Goal: Information Seeking & Learning: Learn about a topic

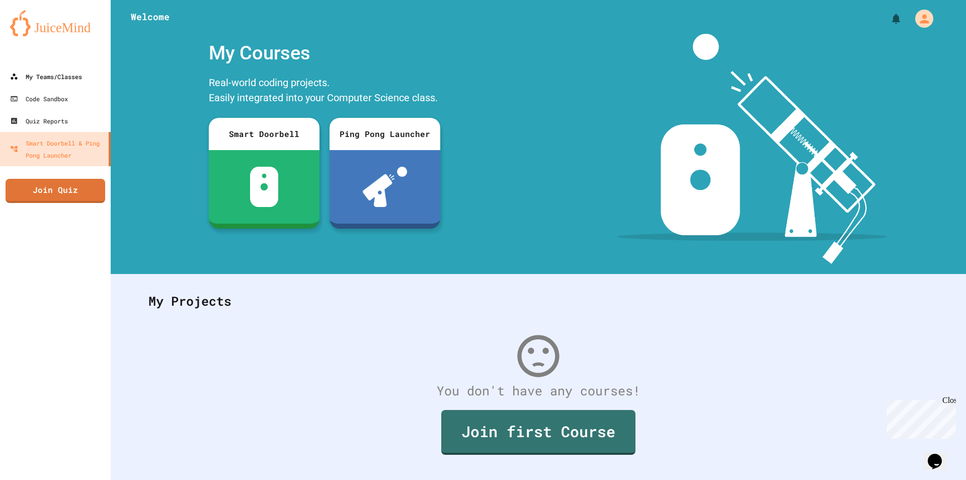
click at [24, 69] on link "My Teams/Classes" at bounding box center [55, 76] width 111 height 22
click at [26, 70] on div "My Teams/Classes" at bounding box center [46, 76] width 72 height 12
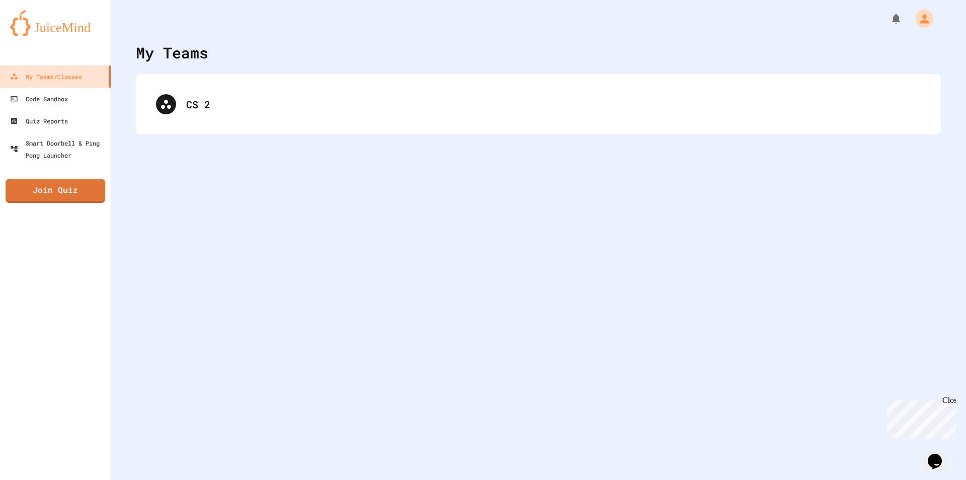
click at [54, 74] on div "My Teams/Classes" at bounding box center [46, 76] width 72 height 12
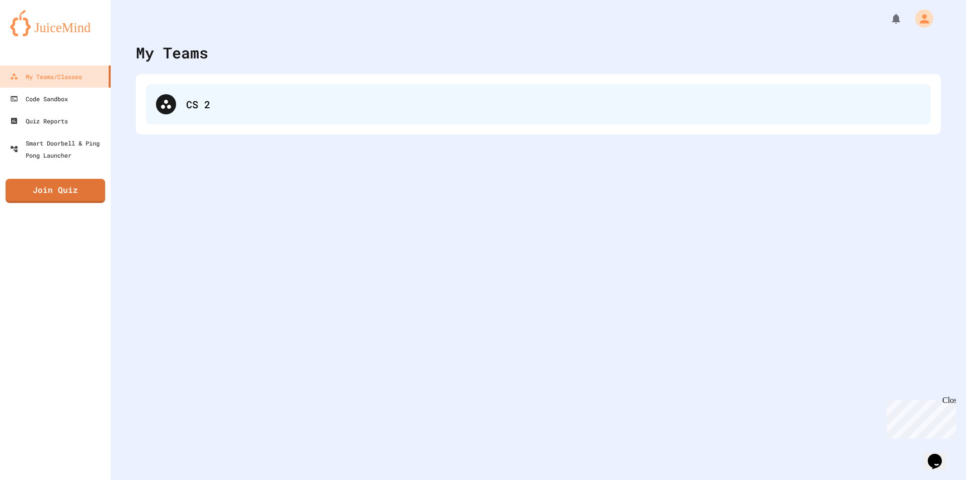
click at [198, 108] on div "CS 2" at bounding box center [553, 104] width 735 height 15
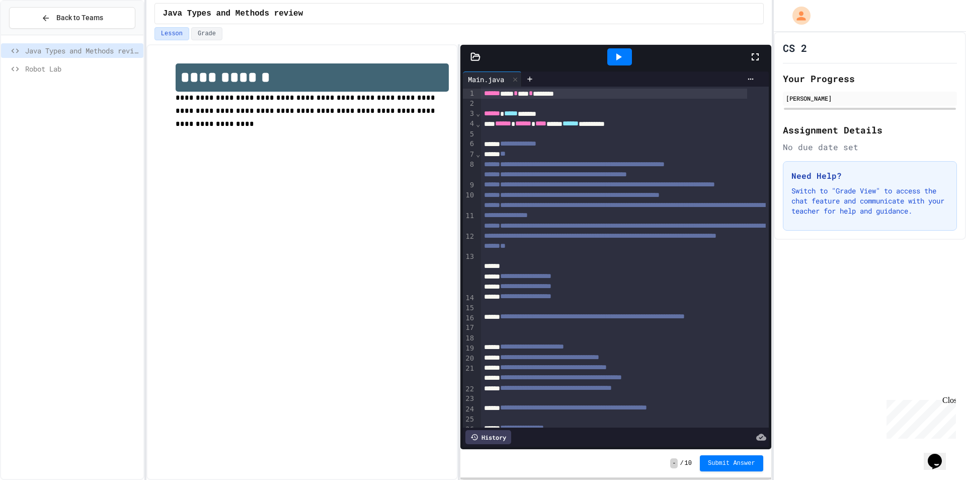
click at [101, 69] on span "Robot Lab" at bounding box center [82, 68] width 114 height 11
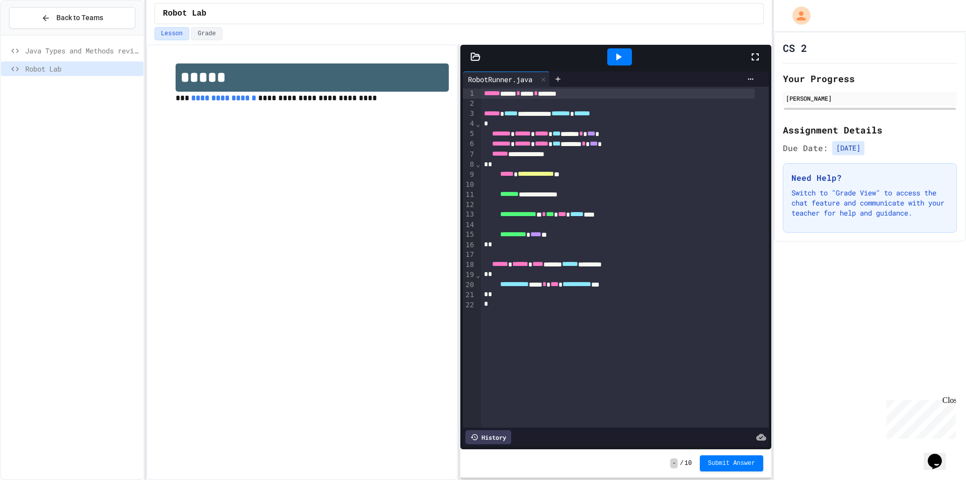
click at [480, 57] on icon at bounding box center [476, 57] width 10 height 10
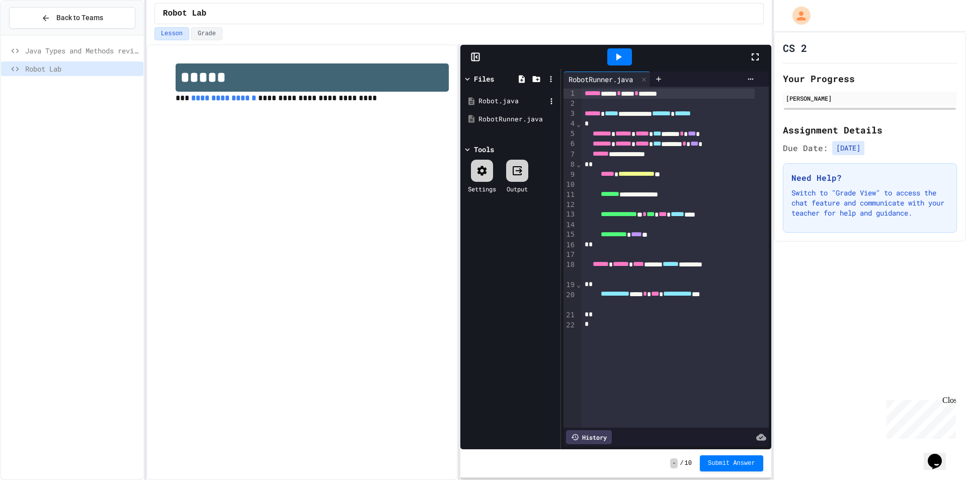
click at [483, 98] on div "Robot.java" at bounding box center [512, 101] width 67 height 10
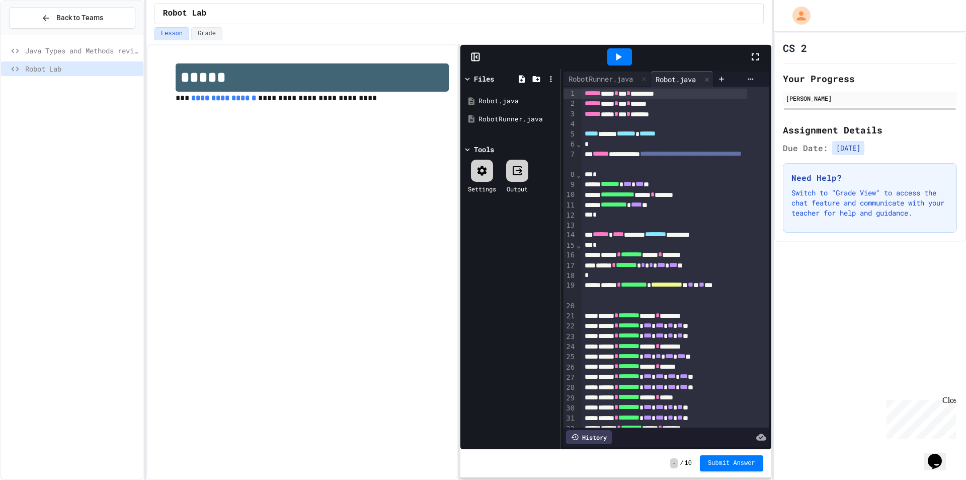
click at [615, 57] on icon at bounding box center [619, 57] width 12 height 12
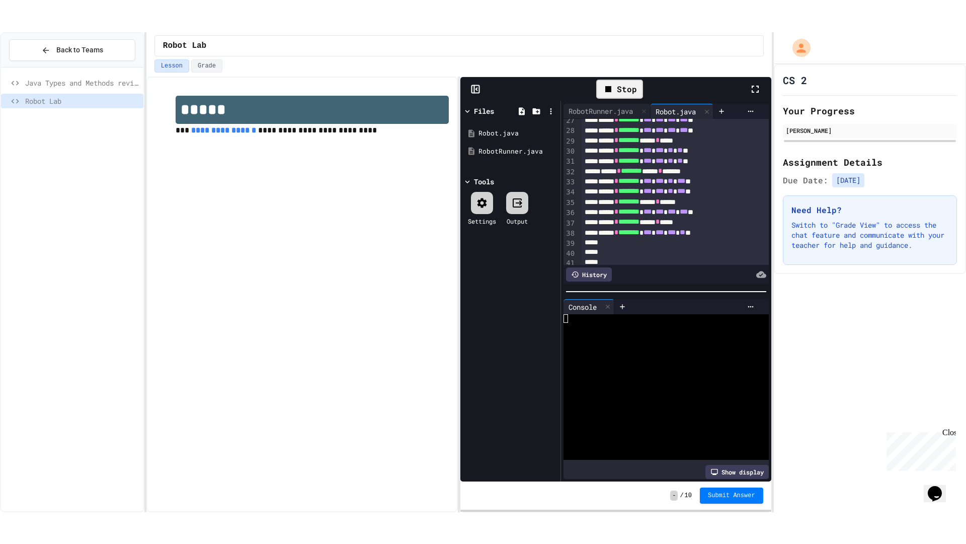
scroll to position [345, 0]
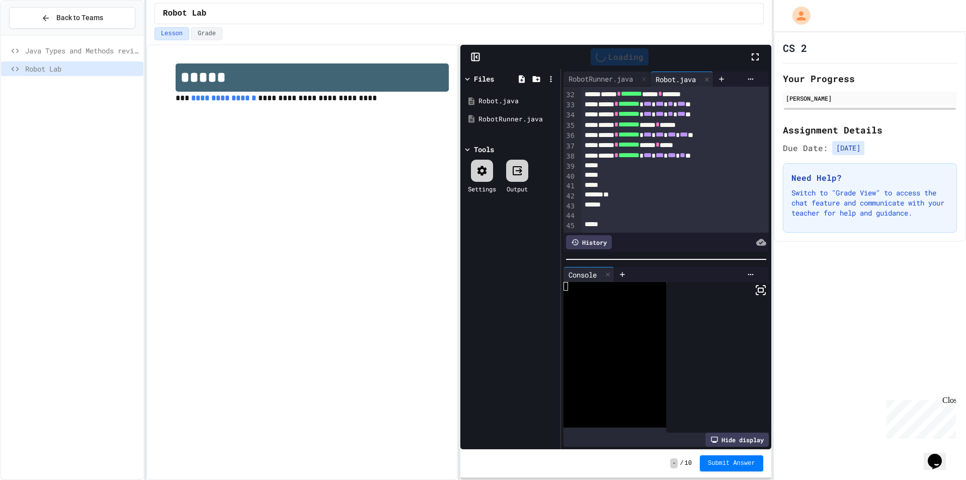
click at [758, 60] on icon at bounding box center [755, 56] width 7 height 7
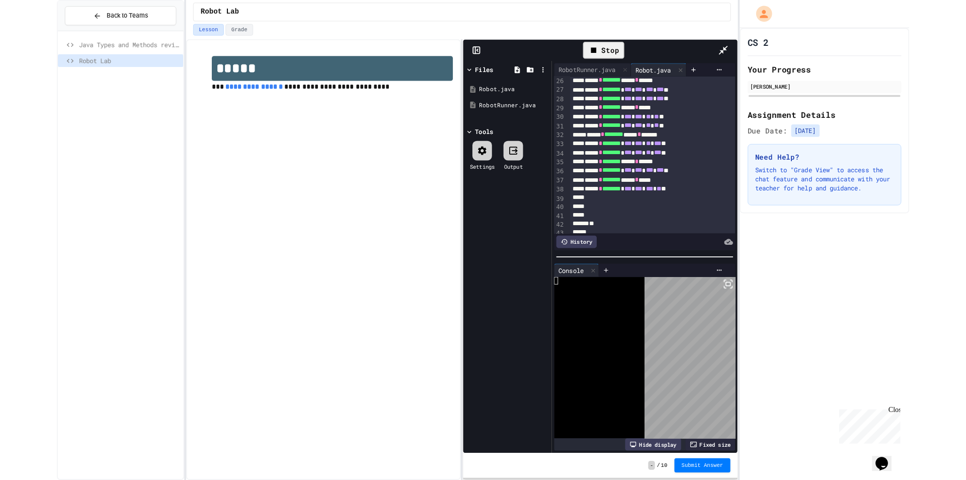
scroll to position [255, 0]
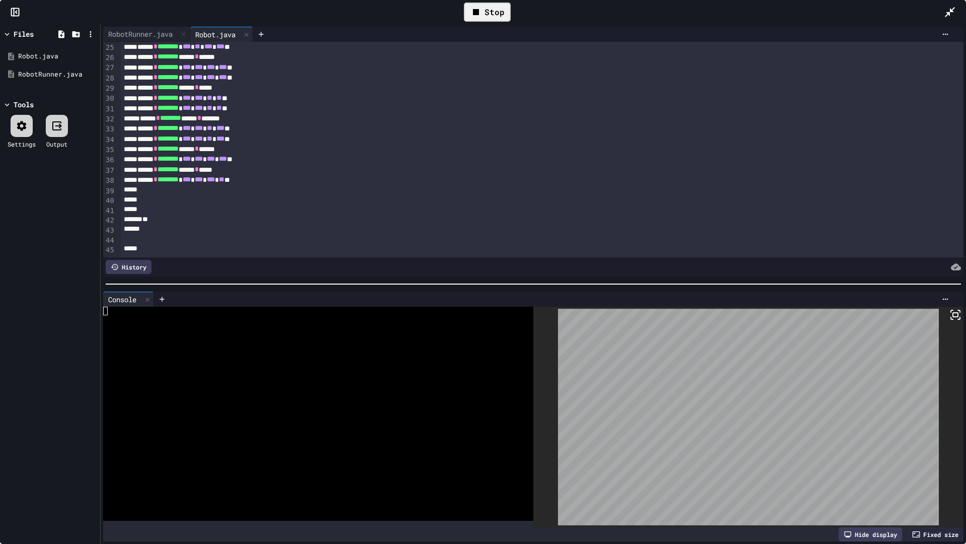
click at [948, 7] on icon at bounding box center [950, 12] width 12 height 12
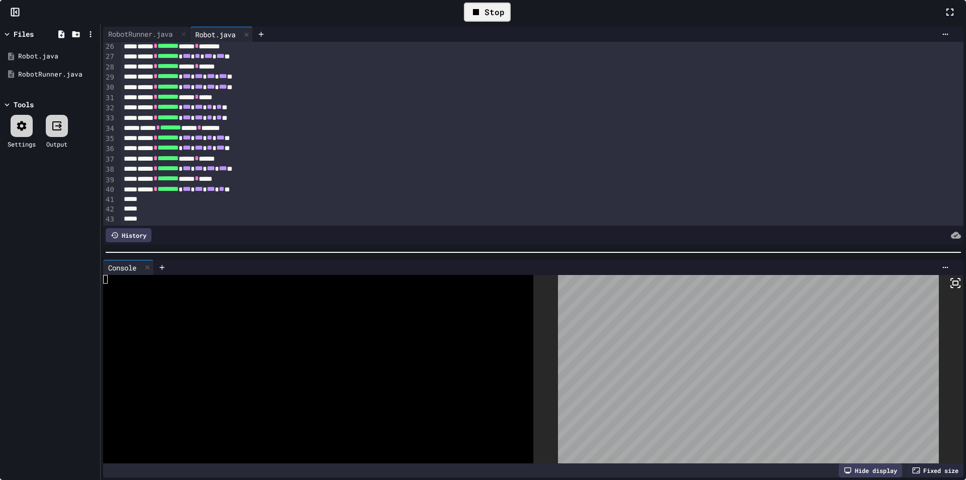
scroll to position [276, 0]
